Goal: Information Seeking & Learning: Find specific fact

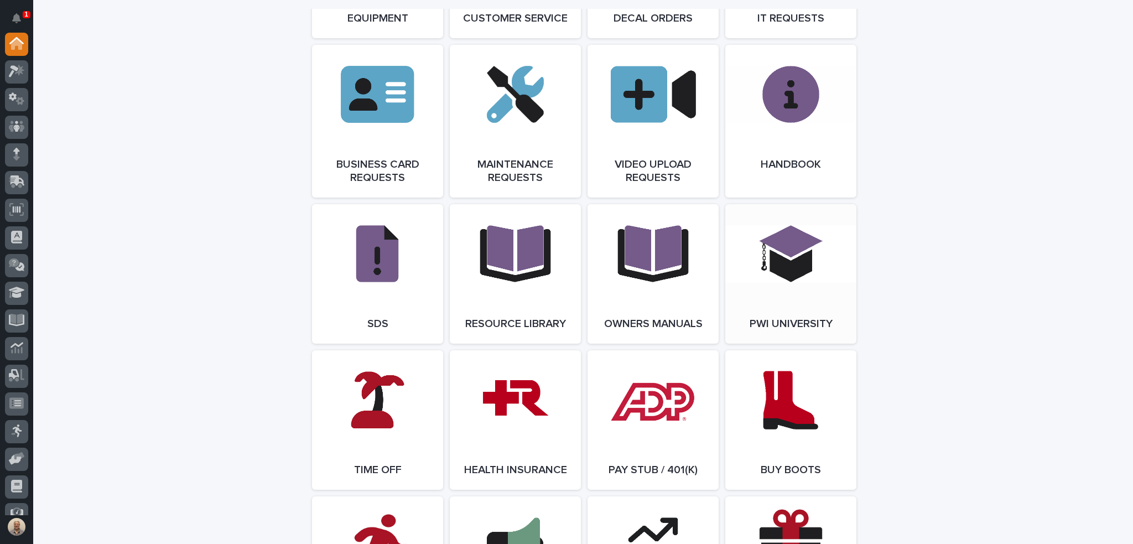
scroll to position [1660, 0]
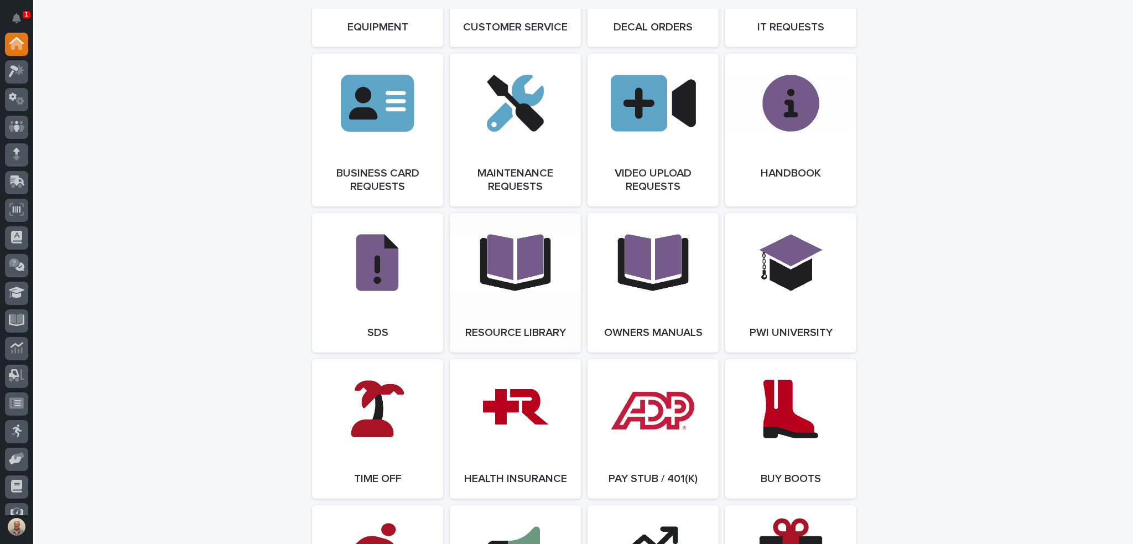
click at [544, 289] on link "Open Link" at bounding box center [515, 282] width 131 height 139
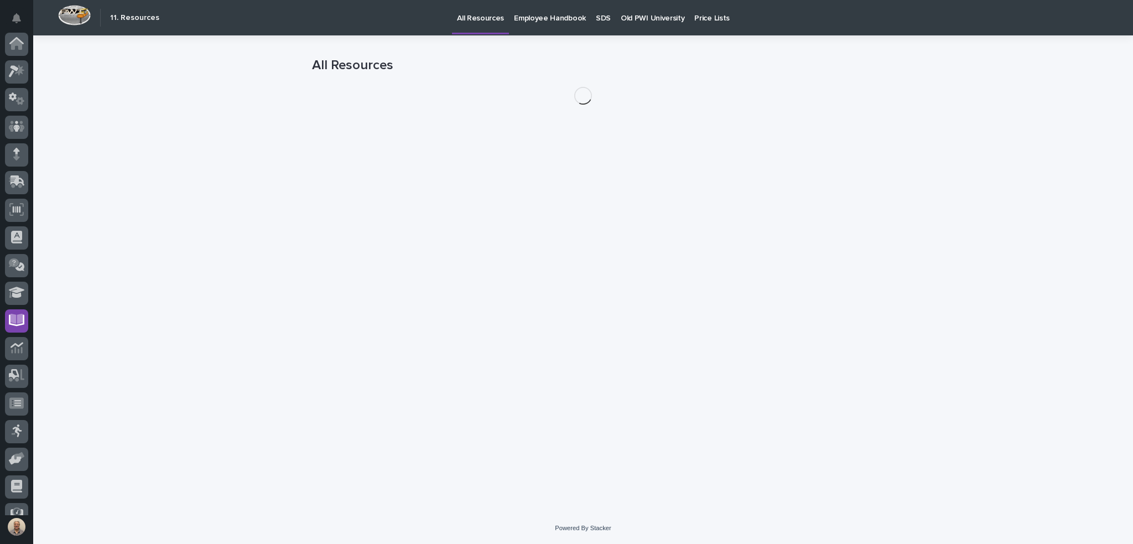
scroll to position [70, 0]
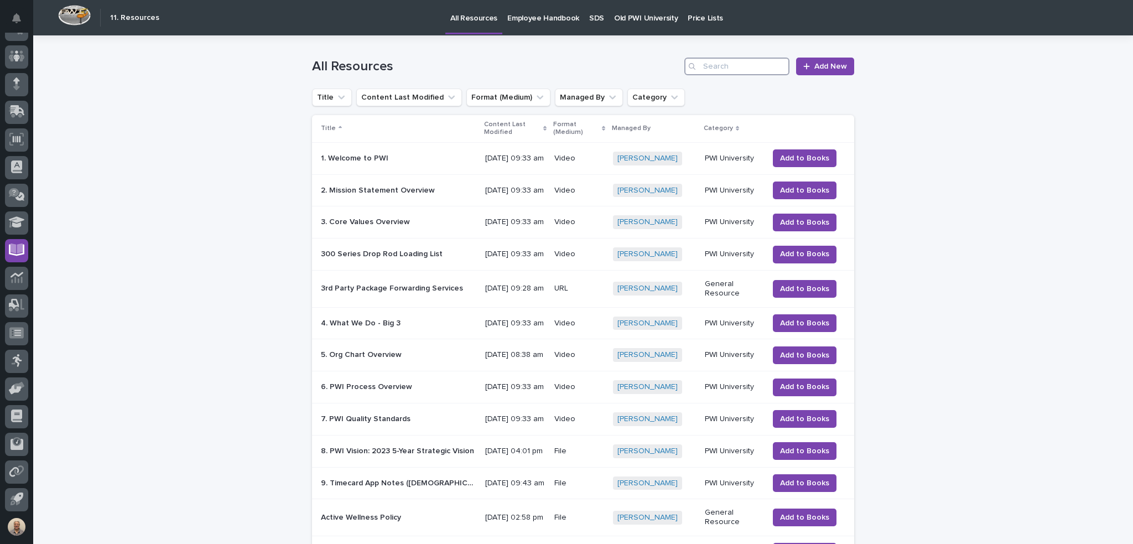
click at [710, 63] on input "Search" at bounding box center [736, 67] width 105 height 18
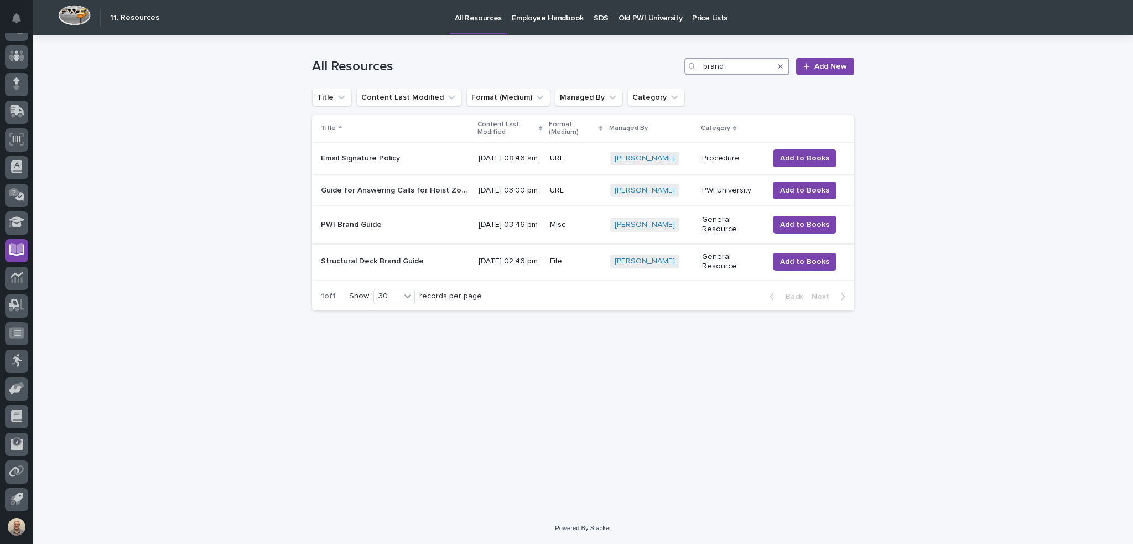
type input "brand"
click at [365, 230] on p "PWI Brand Guide" at bounding box center [352, 224] width 63 height 12
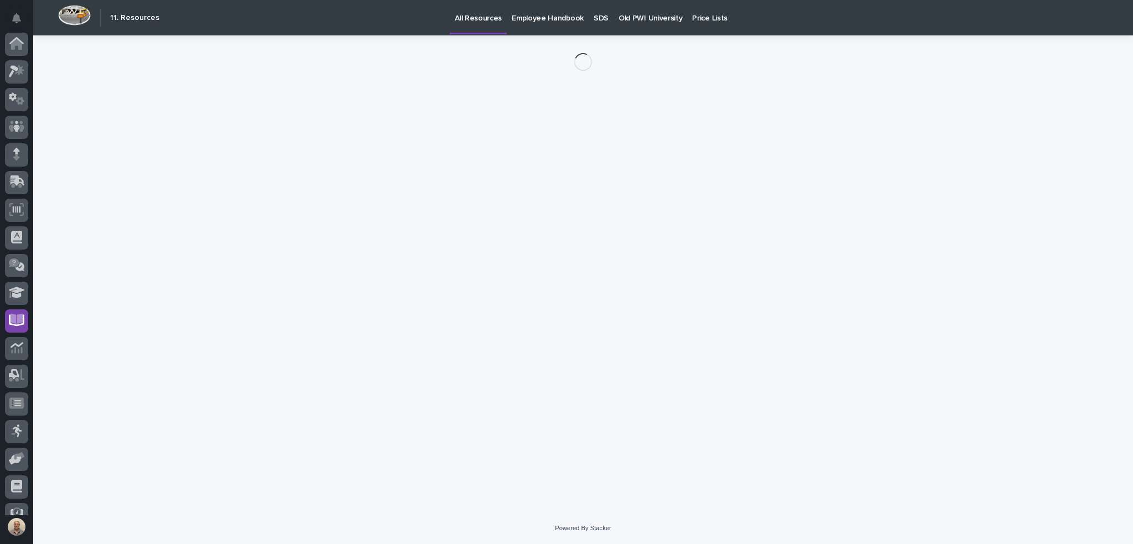
scroll to position [70, 0]
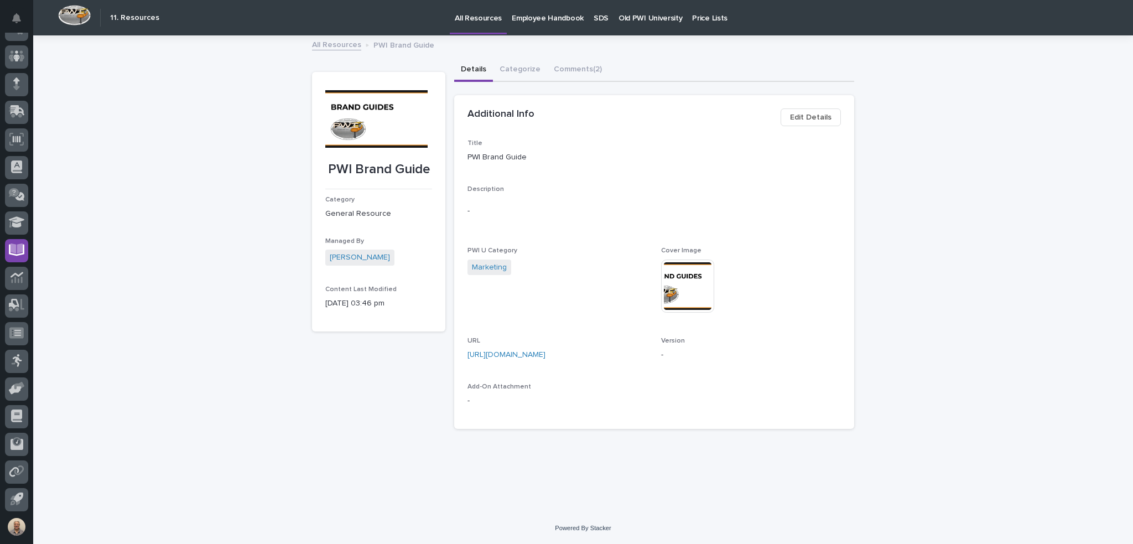
click at [680, 288] on img at bounding box center [687, 285] width 53 height 53
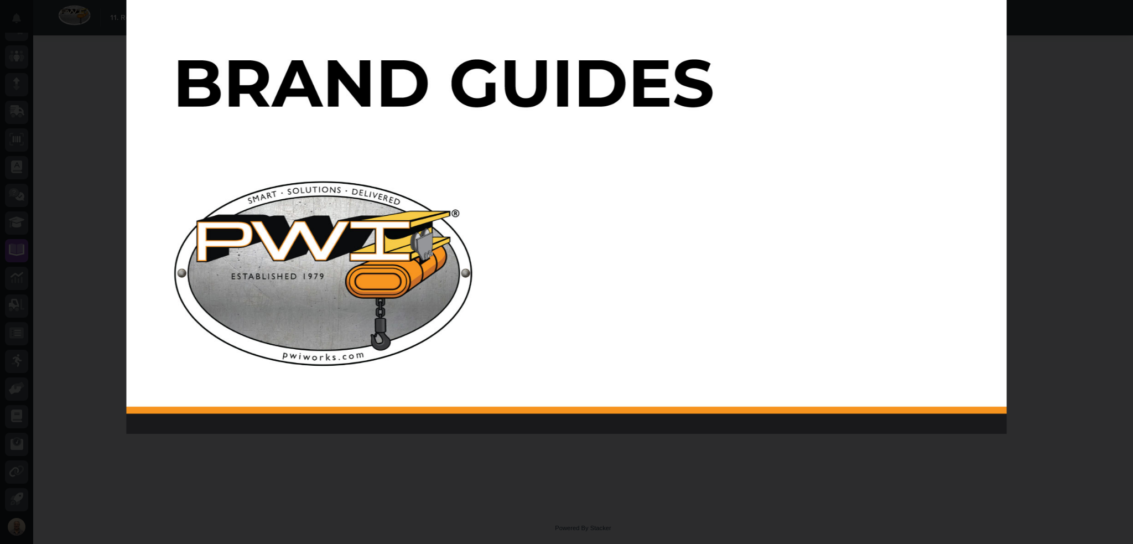
drag, startPoint x: 817, startPoint y: 329, endPoint x: 732, endPoint y: 175, distance: 175.6
click at [732, 175] on img at bounding box center [566, 185] width 880 height 495
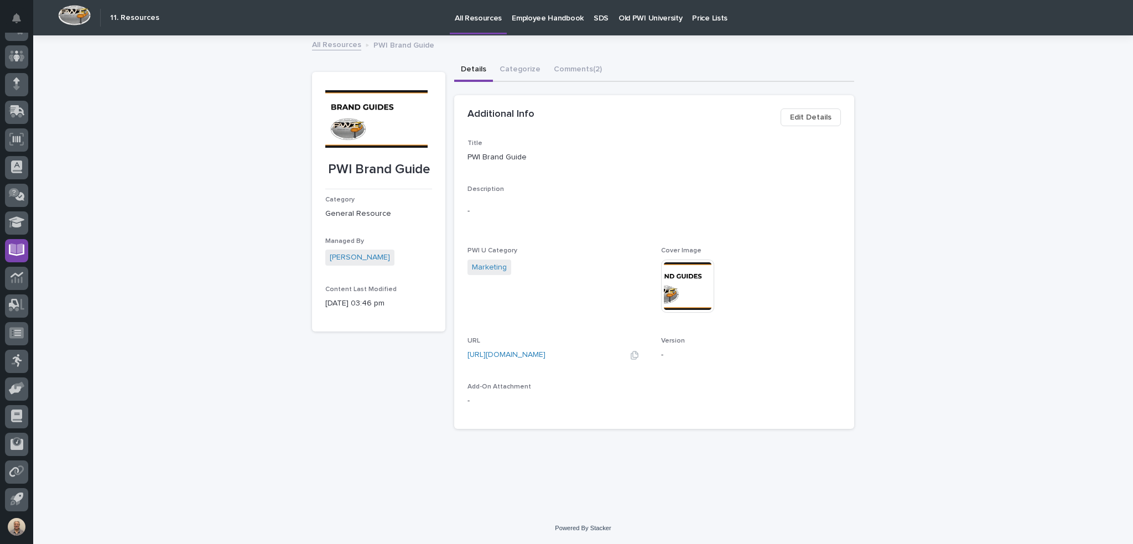
click at [546, 352] on link "[URL][DOMAIN_NAME]" at bounding box center [507, 355] width 78 height 8
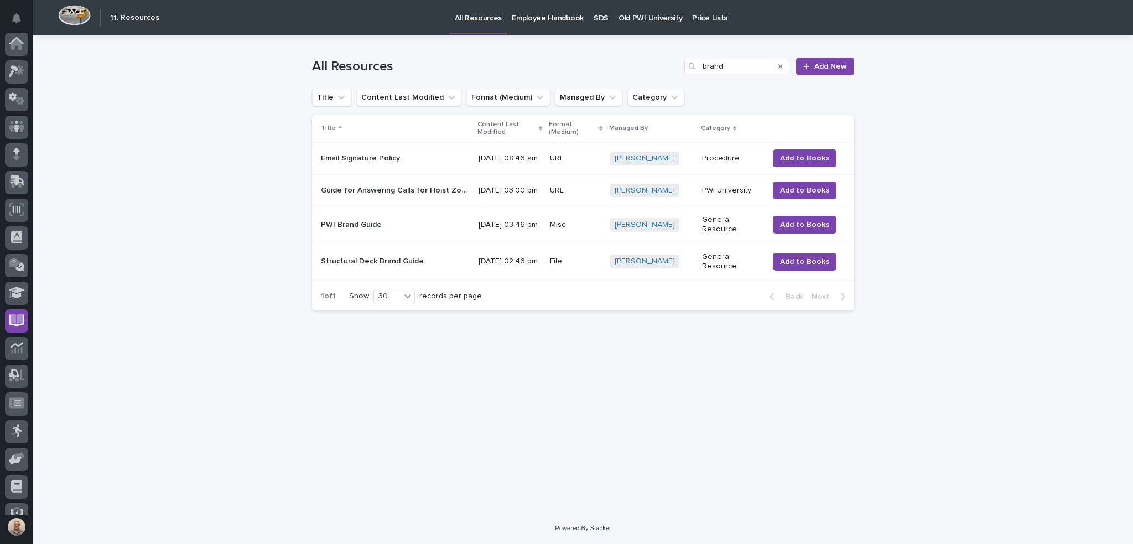
scroll to position [70, 0]
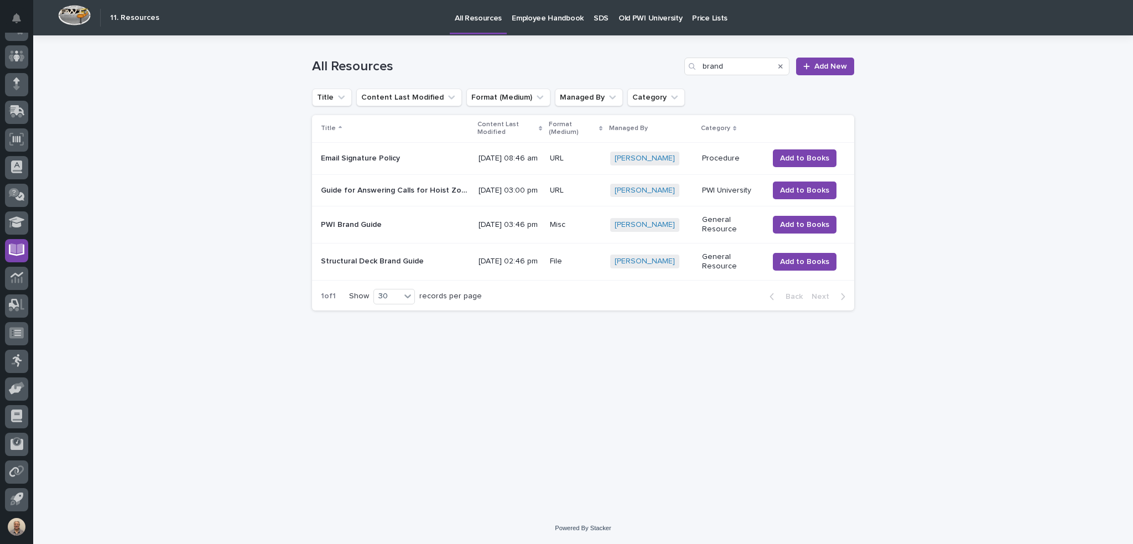
type input "bran"
click at [780, 68] on icon "Search" at bounding box center [780, 66] width 4 height 4
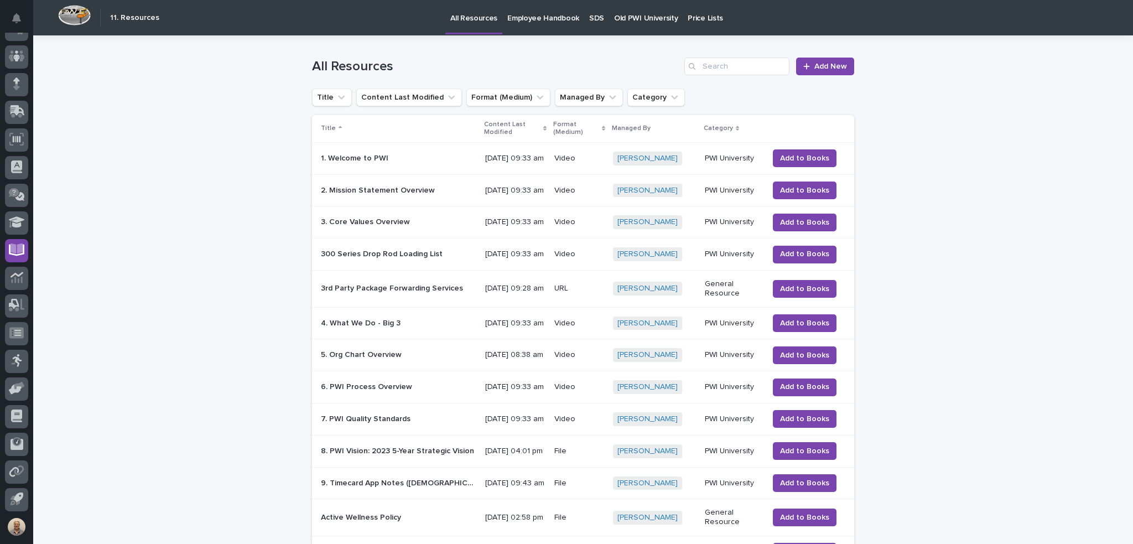
click at [515, 132] on p "Content Last Modified" at bounding box center [512, 128] width 56 height 20
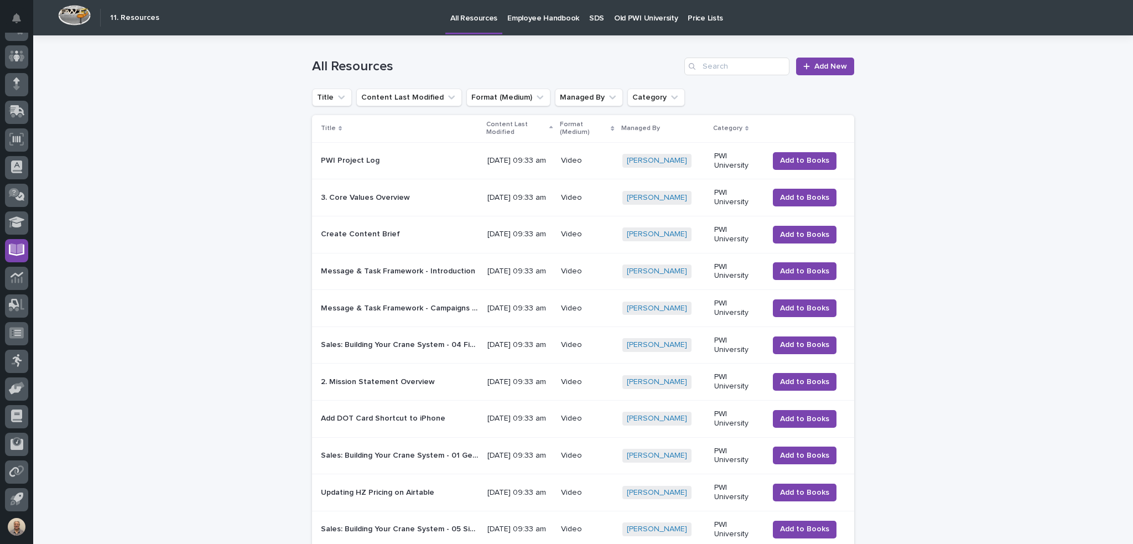
click at [515, 132] on p "Content Last Modified" at bounding box center [516, 128] width 61 height 20
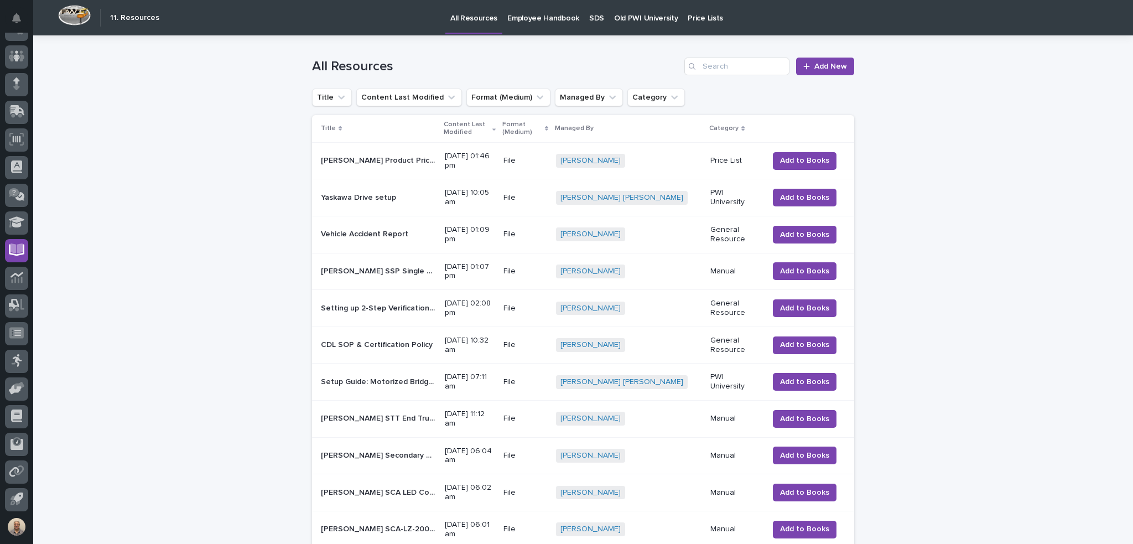
click at [393, 160] on p "[PERSON_NAME] Product Price List" at bounding box center [379, 160] width 117 height 12
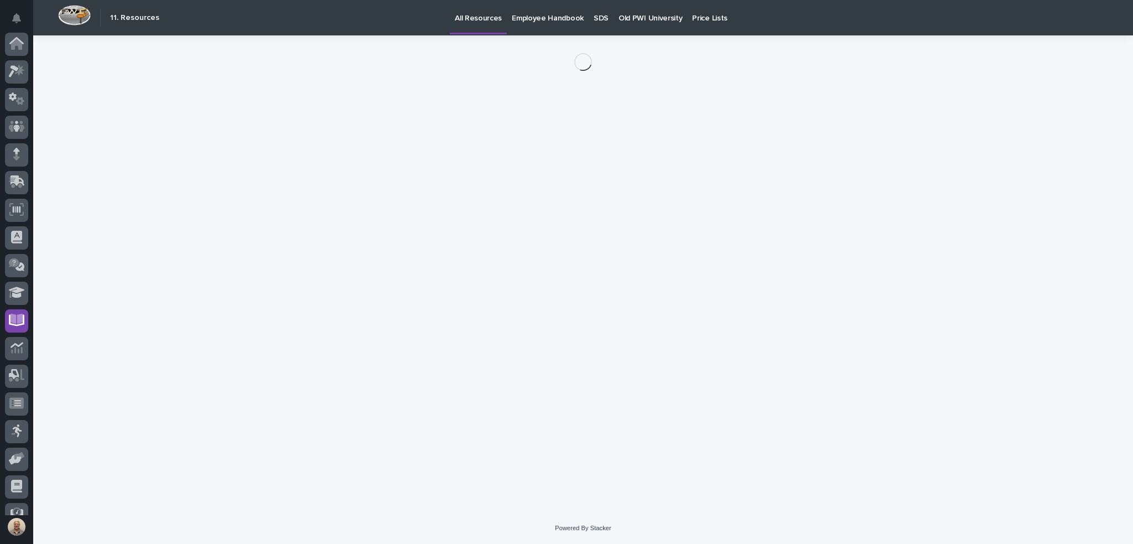
scroll to position [70, 0]
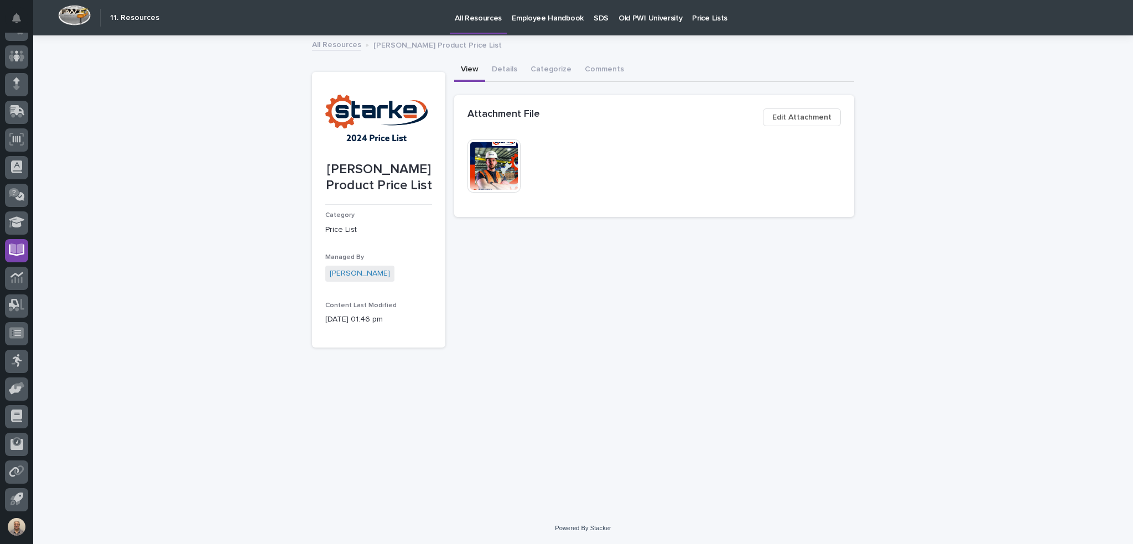
click at [489, 162] on img at bounding box center [494, 165] width 53 height 53
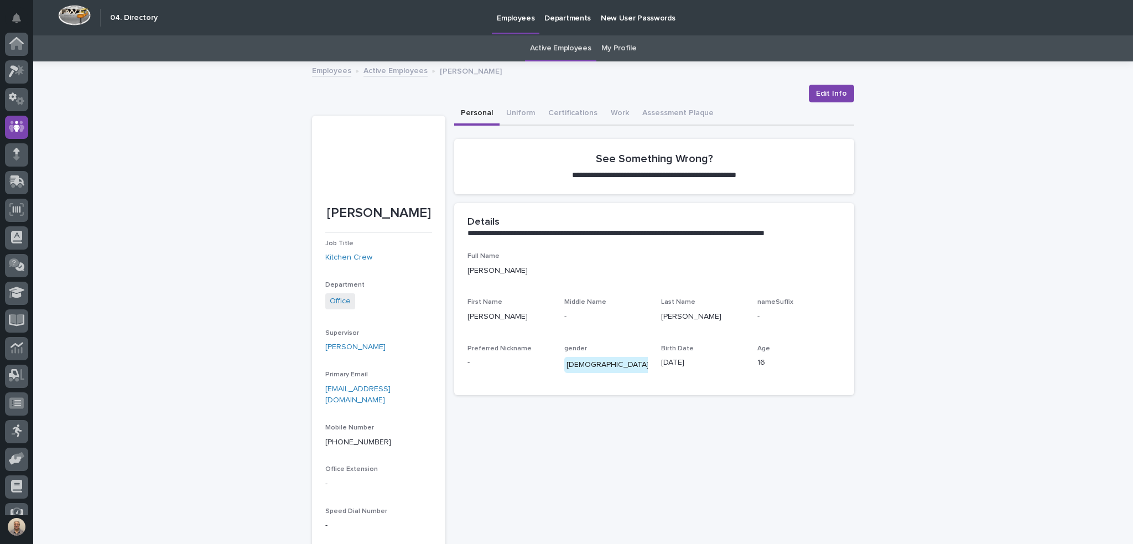
scroll to position [70, 0]
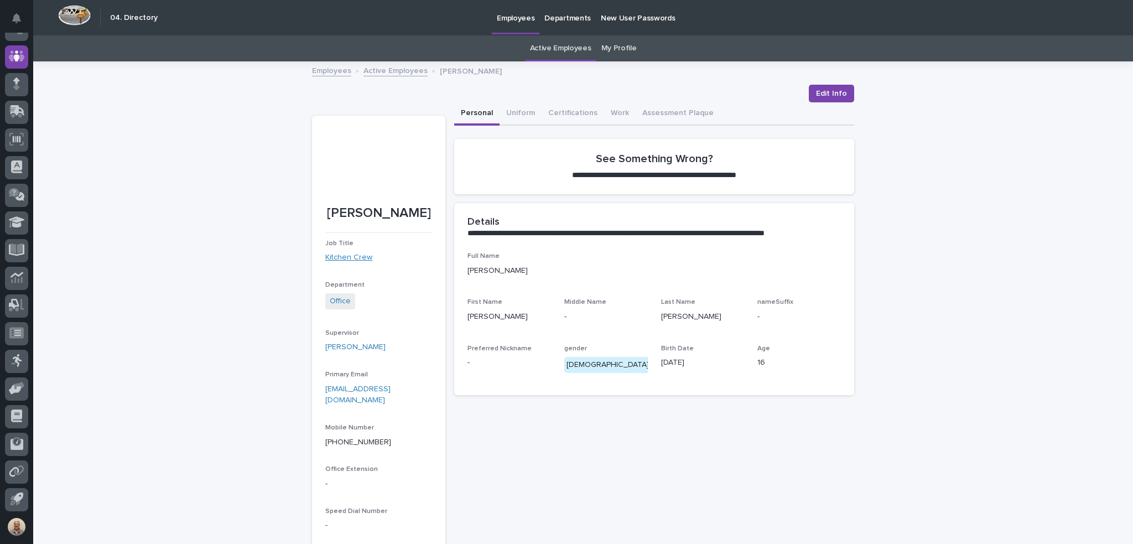
click at [359, 258] on link "Kitchen Crew" at bounding box center [348, 258] width 47 height 12
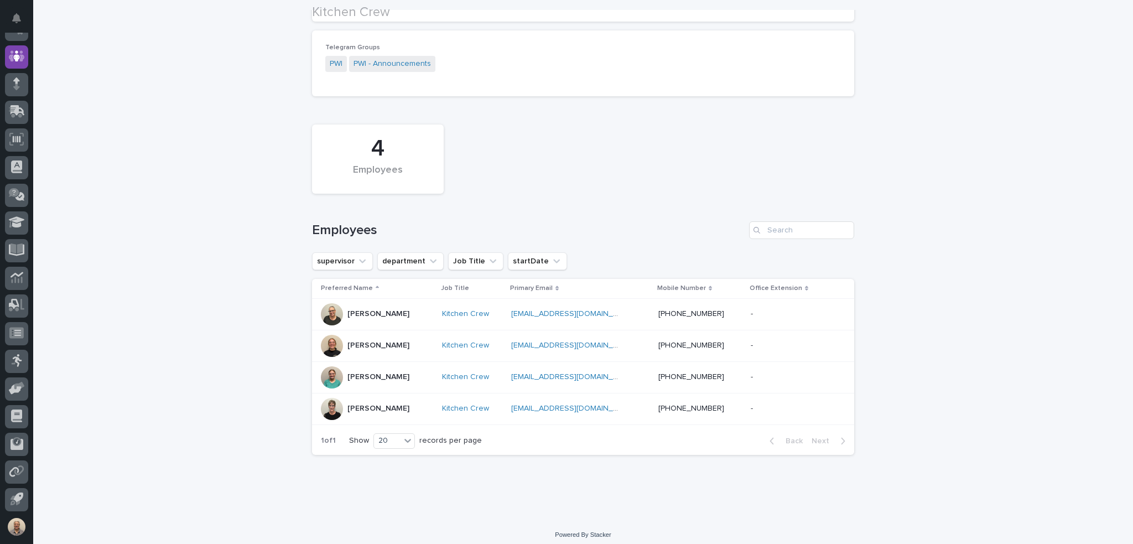
scroll to position [166, 0]
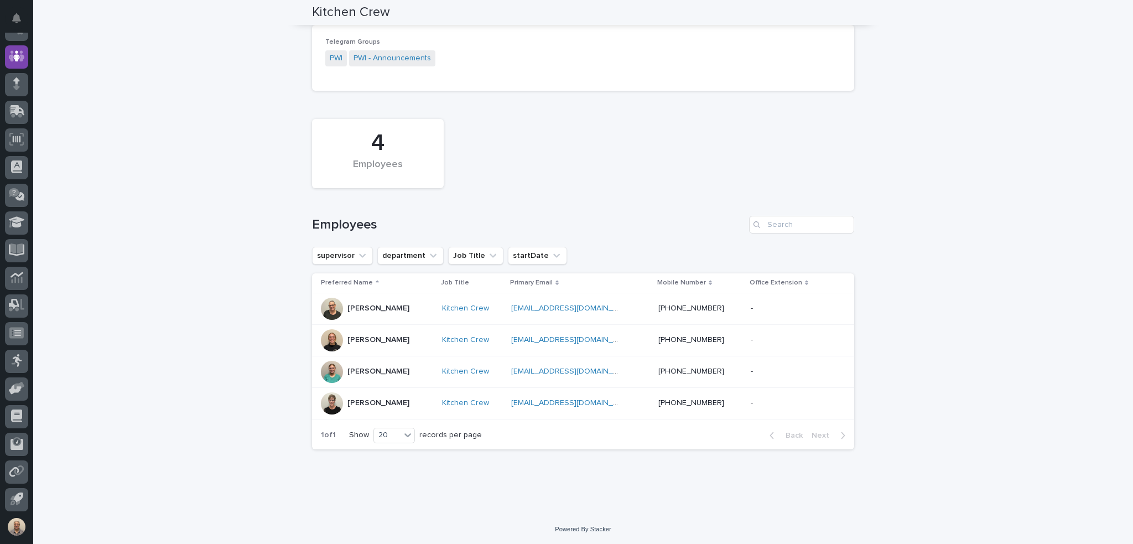
click at [401, 400] on p "Roeleta Borkholder" at bounding box center [378, 402] width 62 height 9
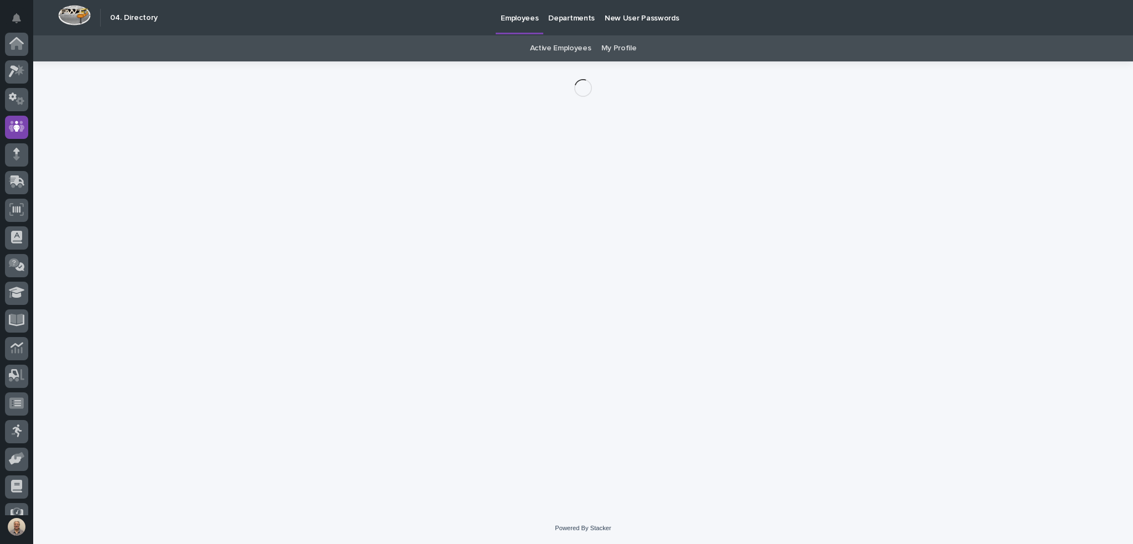
scroll to position [70, 0]
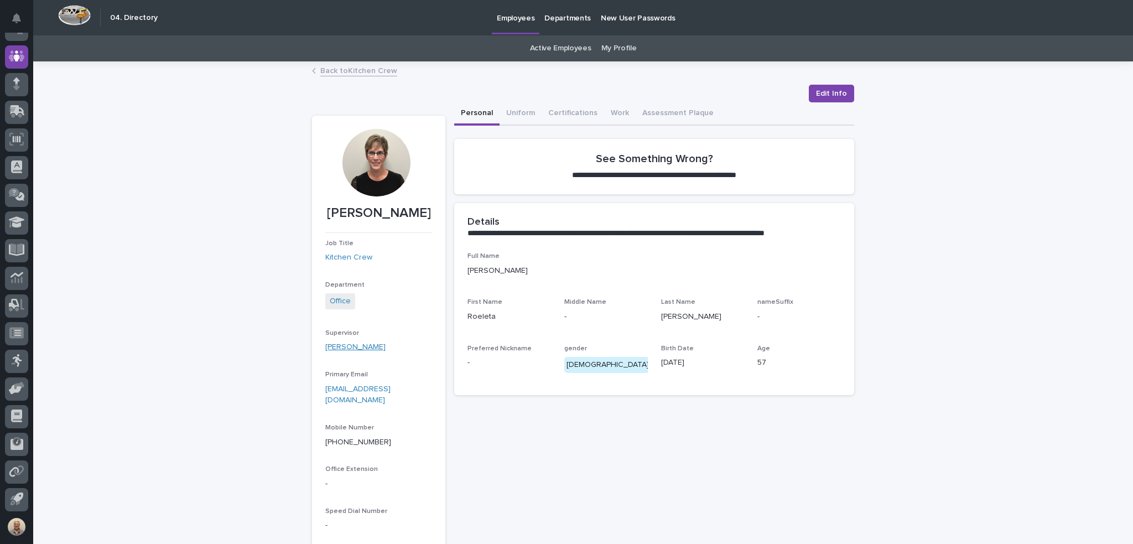
click at [365, 353] on link "Sheila Gingerich" at bounding box center [355, 347] width 60 height 12
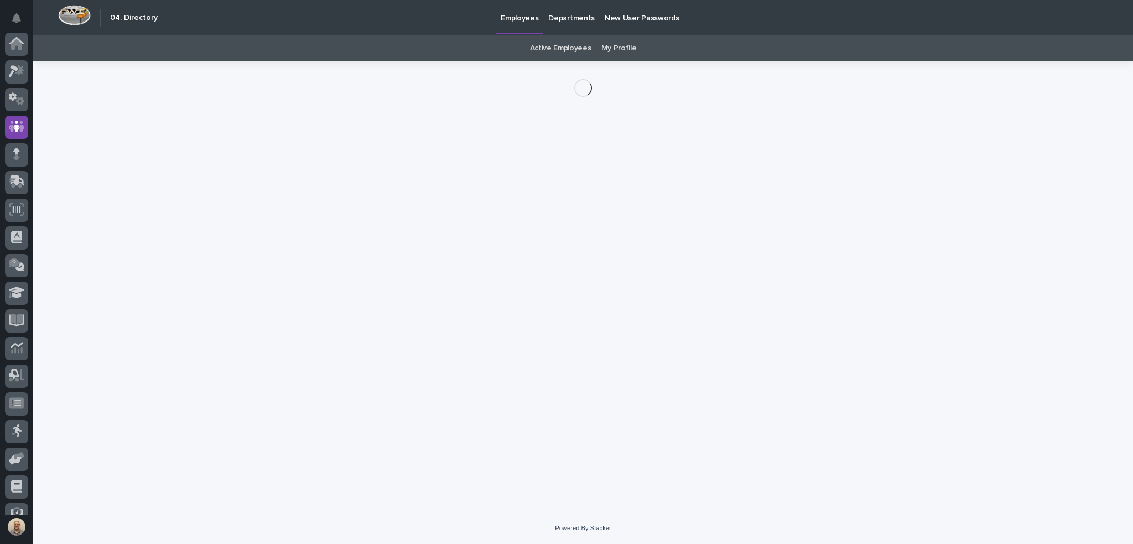
scroll to position [70, 0]
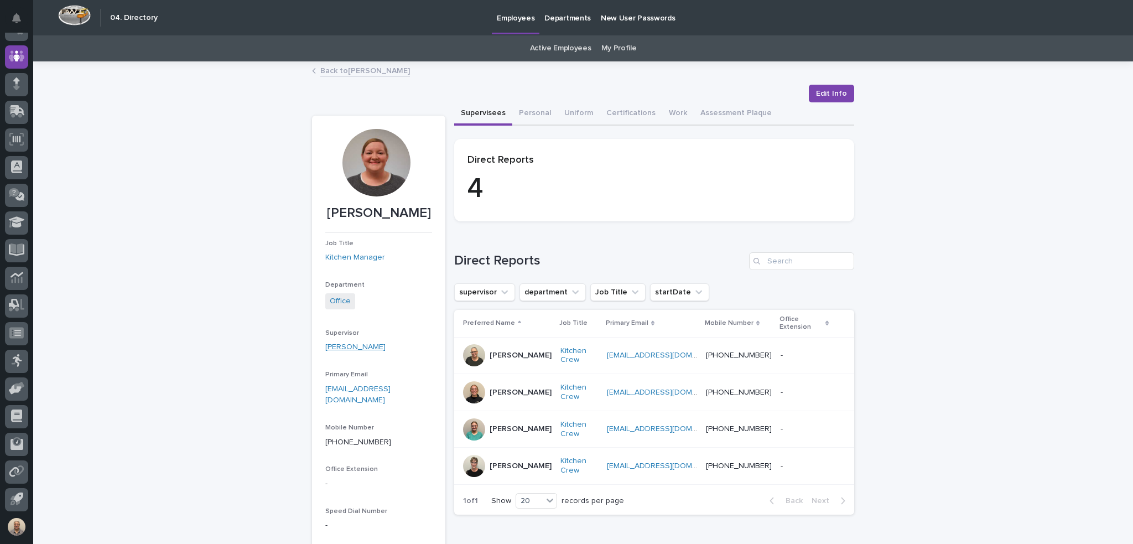
click at [364, 347] on link "Kendra Gingerich" at bounding box center [355, 347] width 60 height 12
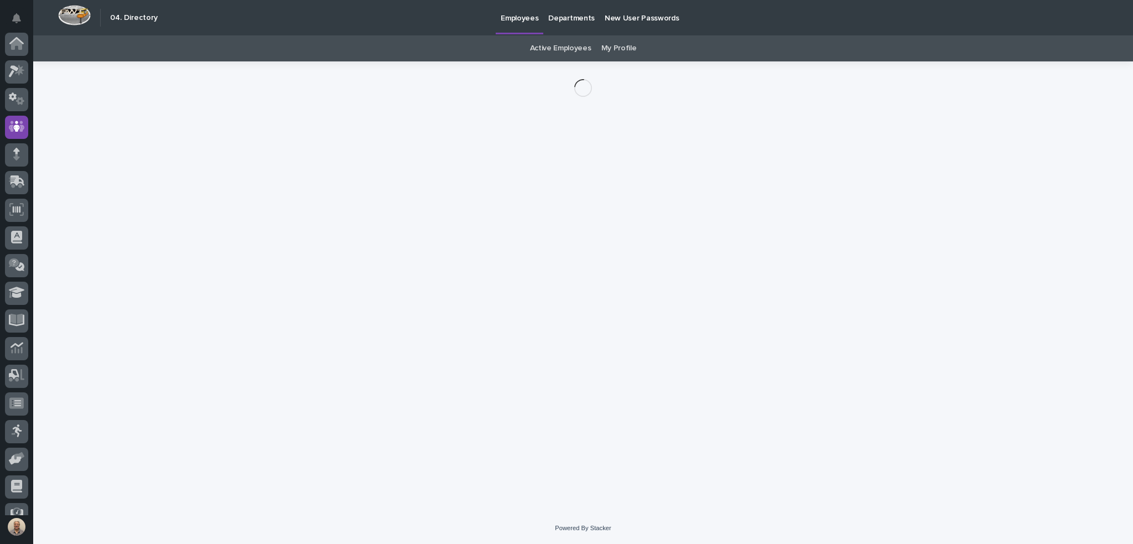
scroll to position [70, 0]
